Goal: Obtain resource: Download file/media

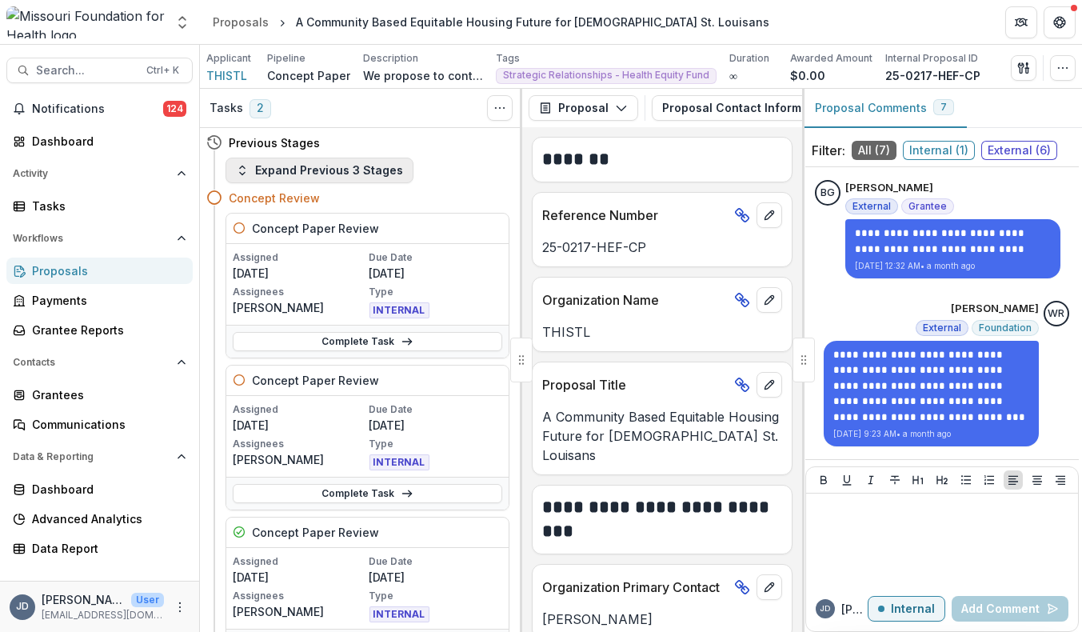
click at [319, 164] on button "Expand Previous 3 Stages" at bounding box center [319, 171] width 188 height 26
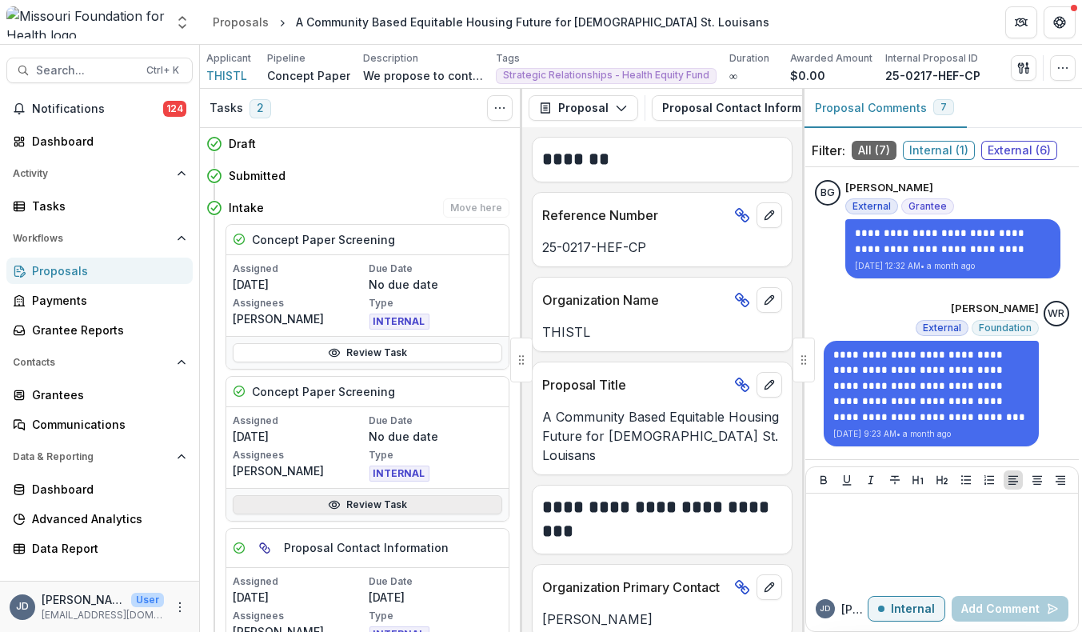
click at [329, 503] on icon at bounding box center [334, 504] width 13 height 13
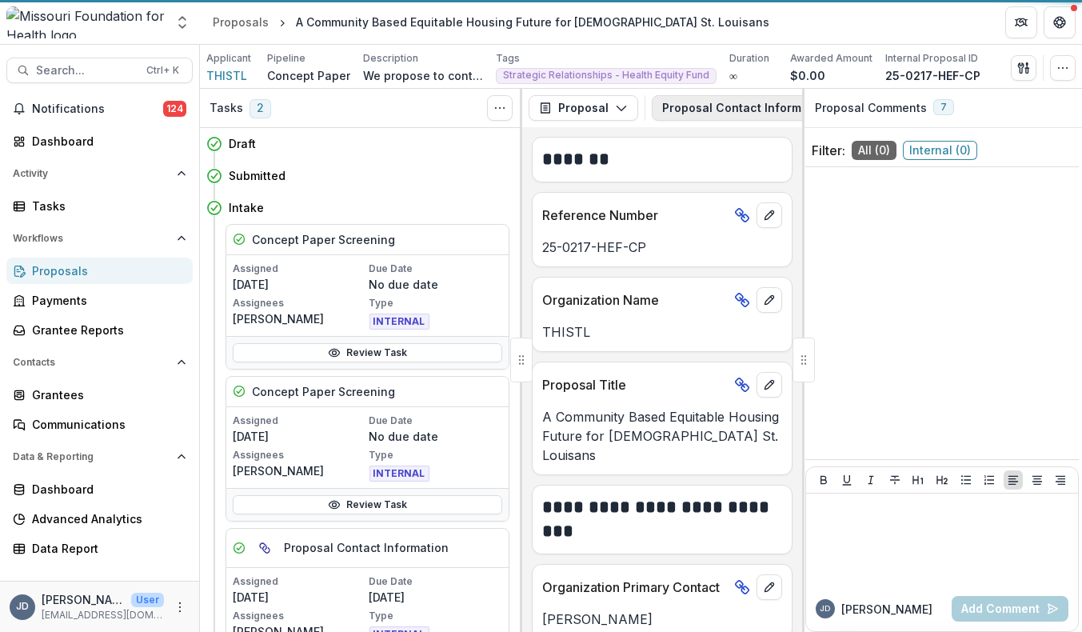
click at [720, 105] on button "Proposal Contact Information 4" at bounding box center [766, 108] width 229 height 26
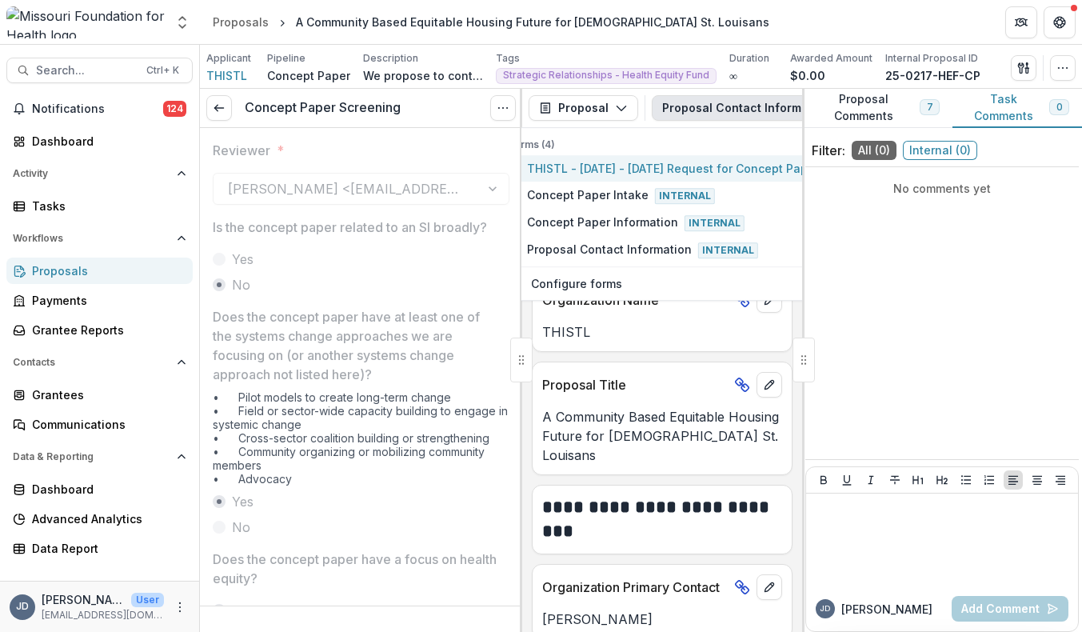
click at [679, 170] on span "THISTL - 2025 - 2025 Request for Concept Papers" at bounding box center [676, 168] width 298 height 17
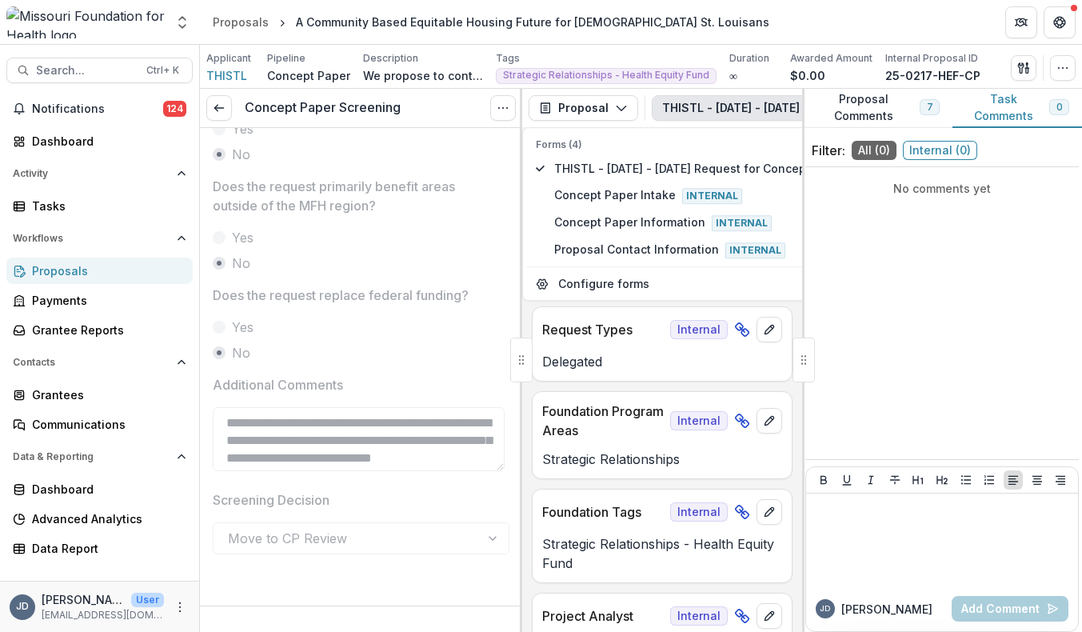
scroll to position [20, 0]
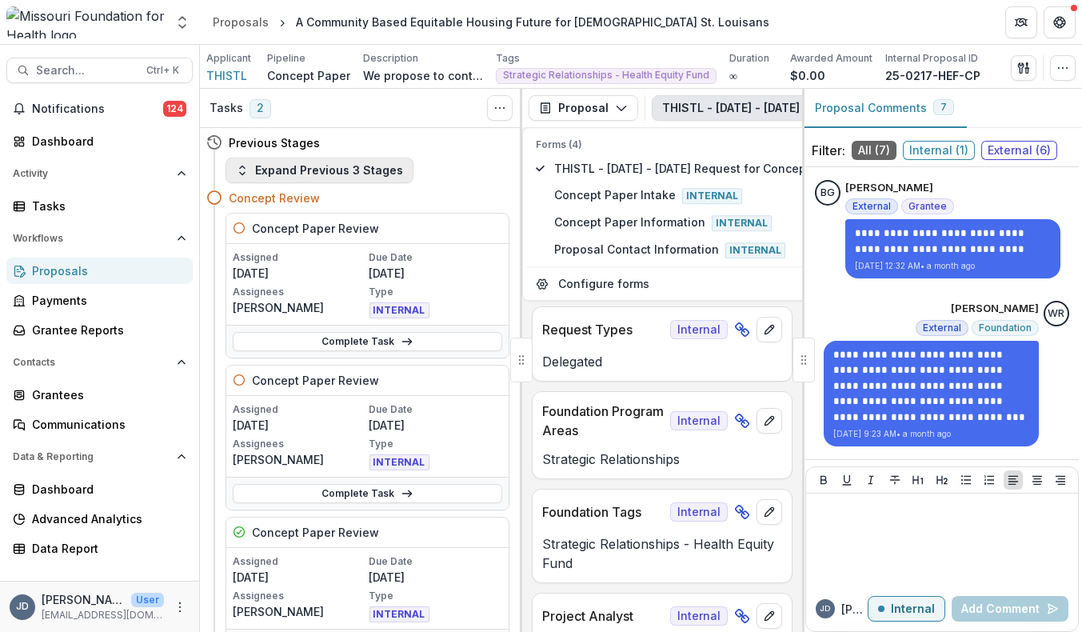
click at [303, 178] on button "Expand Previous 3 Stages" at bounding box center [319, 171] width 188 height 26
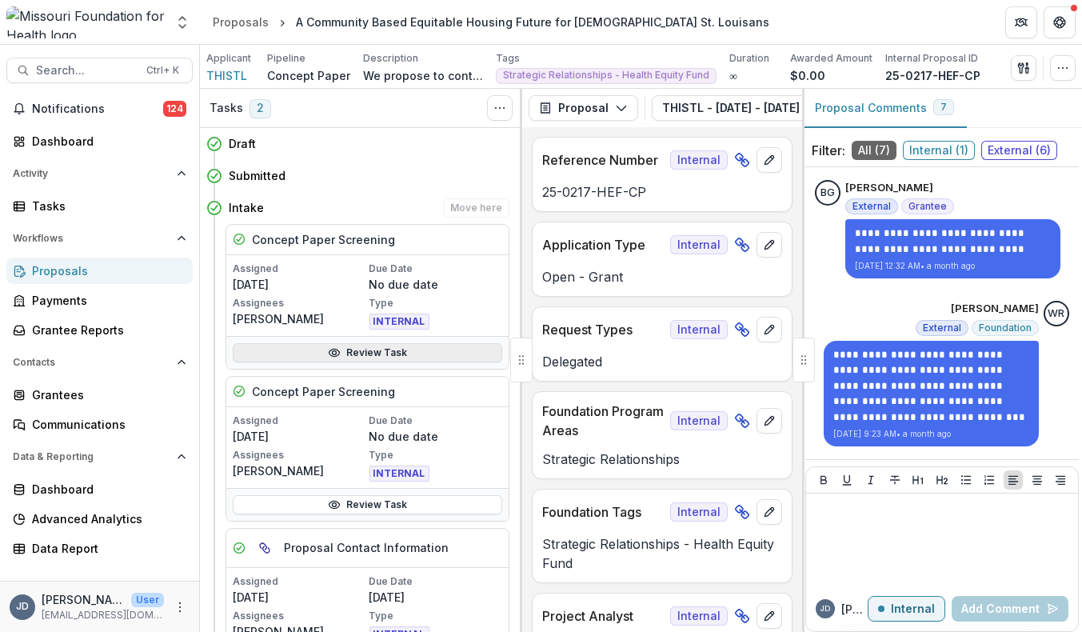
click at [331, 356] on icon at bounding box center [334, 352] width 13 height 13
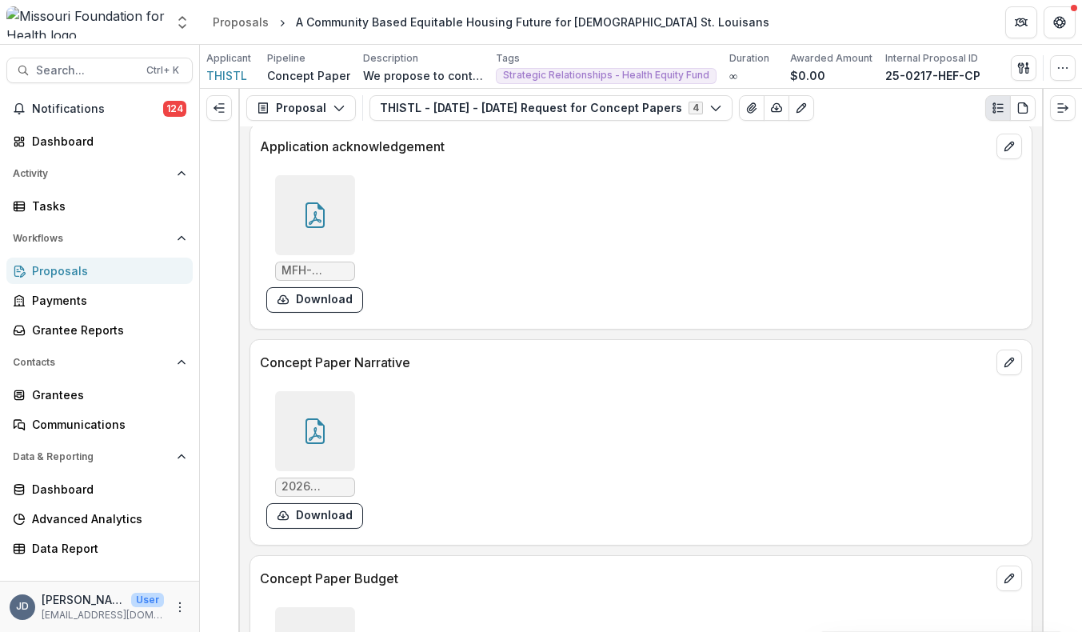
scroll to position [4122, 0]
click at [303, 515] on button "Download" at bounding box center [314, 517] width 97 height 26
click at [303, 419] on icon at bounding box center [315, 432] width 26 height 26
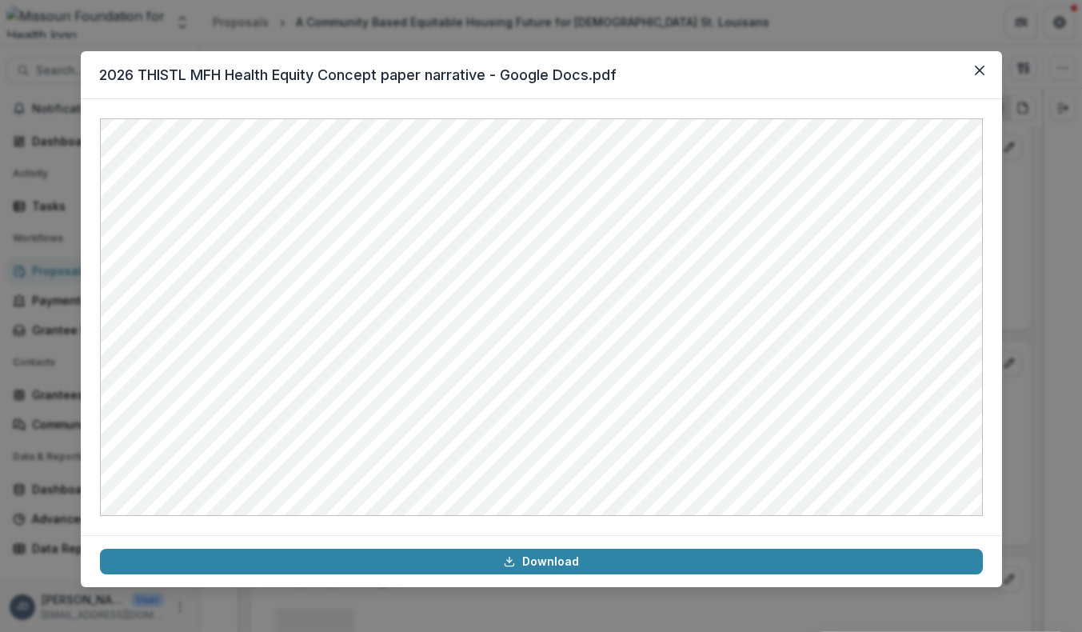
click at [740, 33] on div "2026 THISTL MFH Health Equity Concept paper narrative - Google Docs.pdf Download" at bounding box center [541, 316] width 1082 height 632
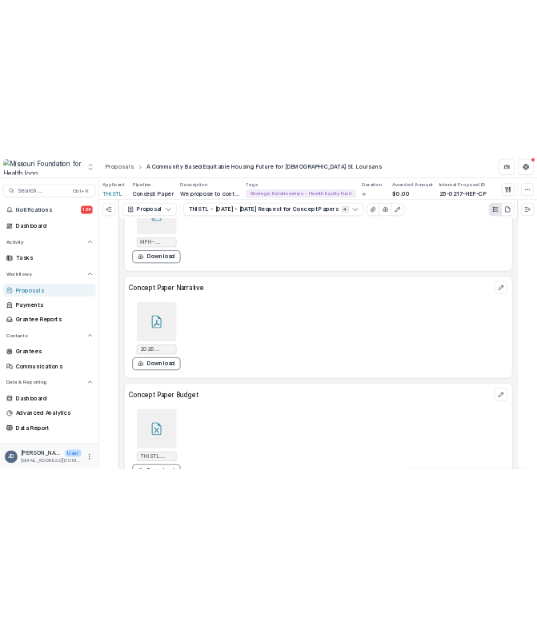
scroll to position [4253, 0]
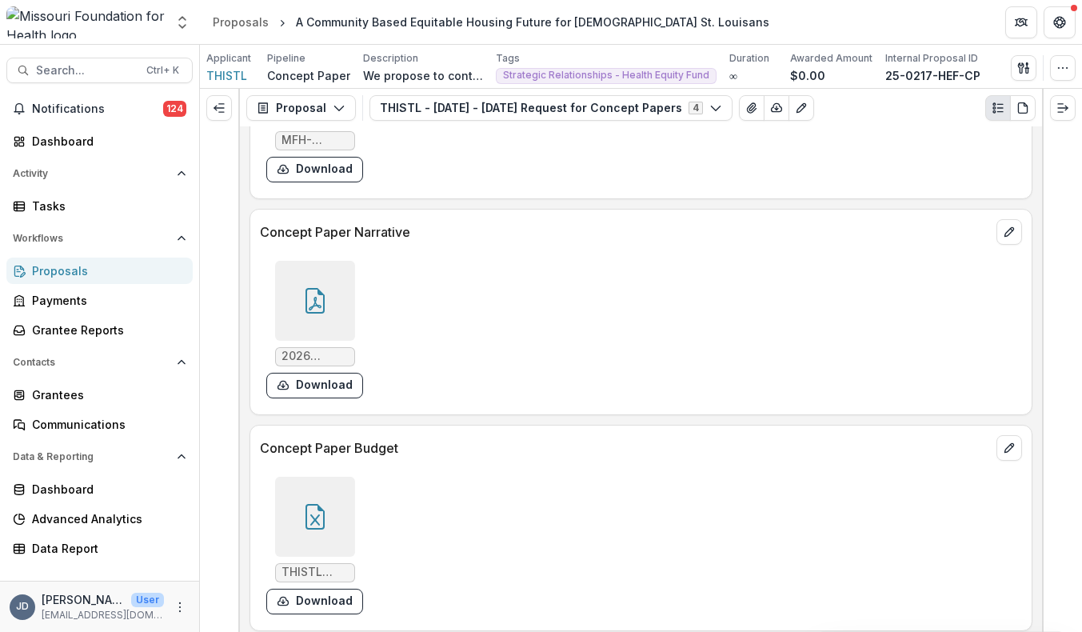
click at [313, 481] on div at bounding box center [315, 517] width 80 height 80
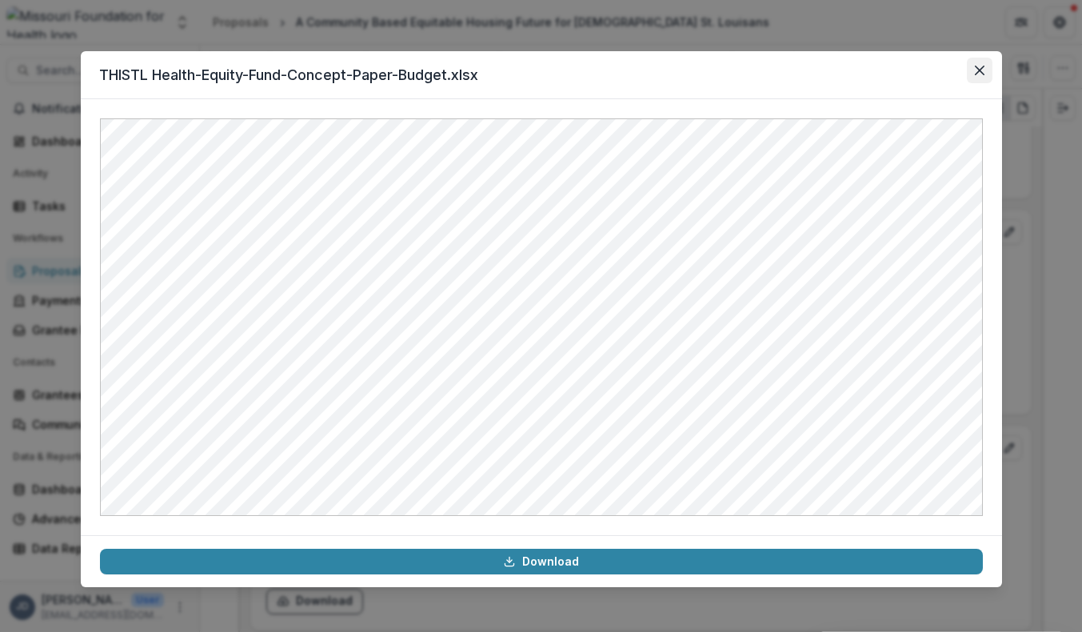
click at [983, 68] on button "Close" at bounding box center [980, 71] width 26 height 26
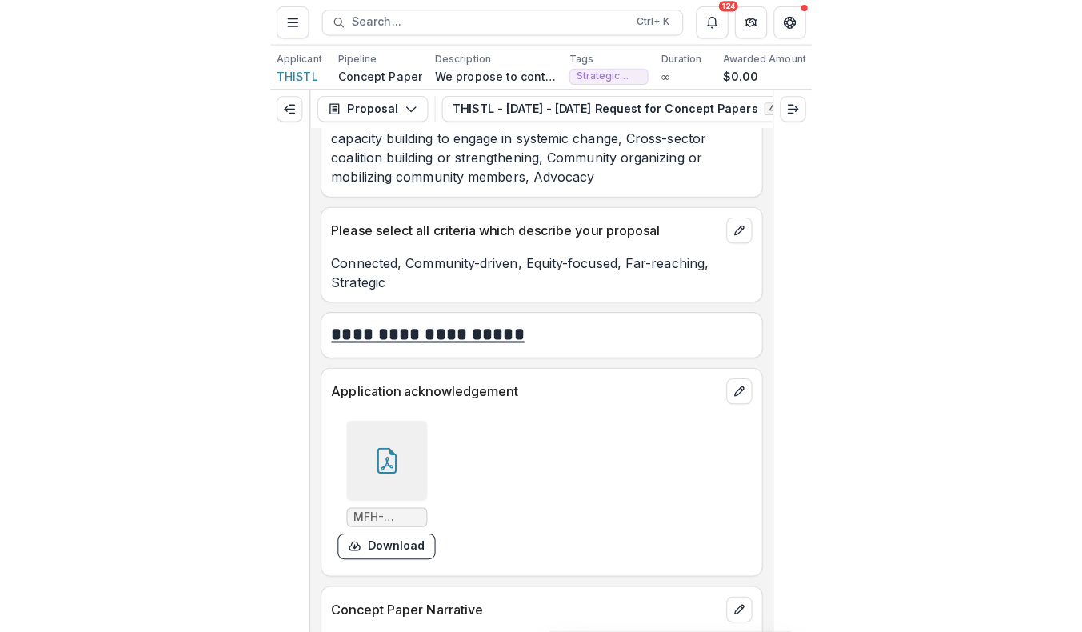
scroll to position [4642, 0]
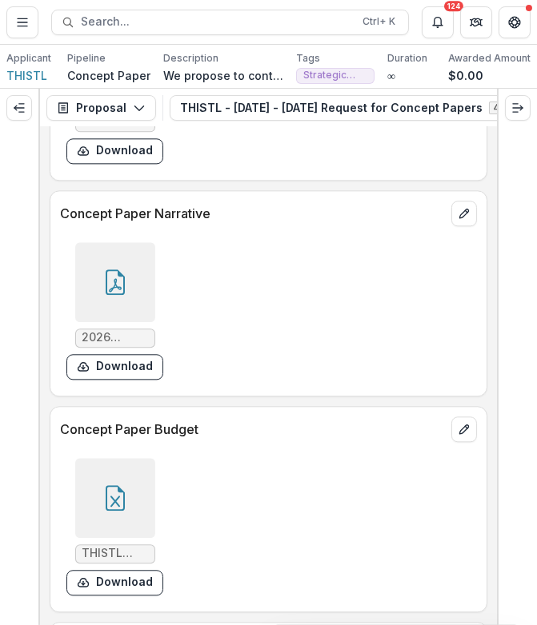
click at [122, 295] on icon at bounding box center [115, 282] width 19 height 26
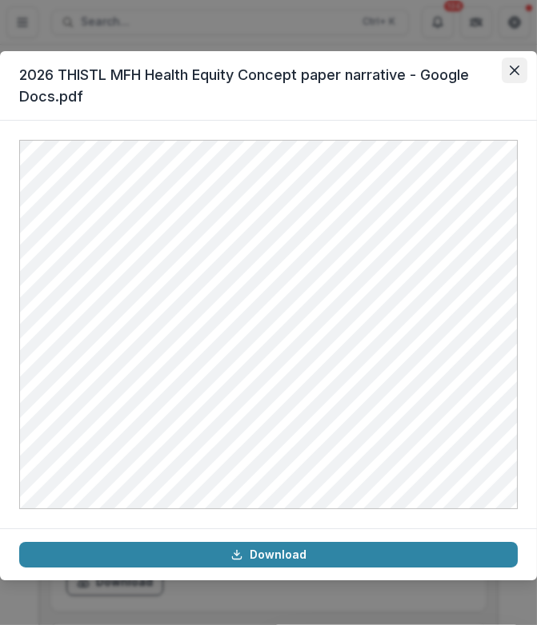
click at [511, 70] on icon "Close" at bounding box center [514, 71] width 10 height 10
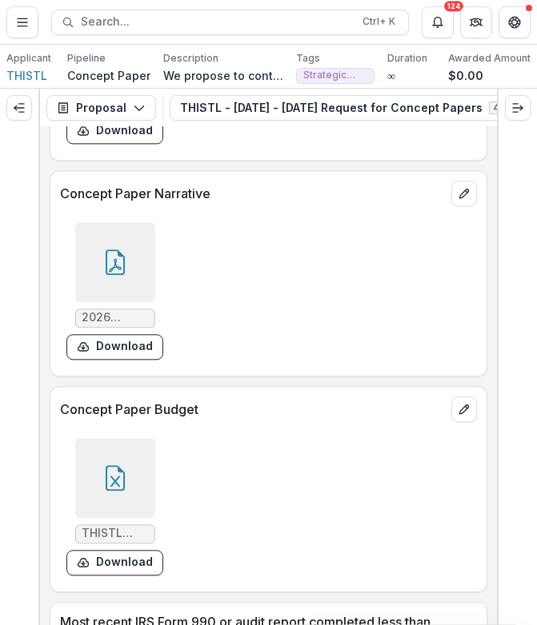
scroll to position [4662, 0]
click at [115, 276] on icon at bounding box center [115, 263] width 26 height 26
